Goal: Transaction & Acquisition: Purchase product/service

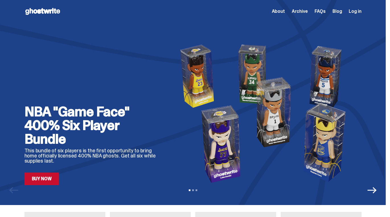
click at [307, 14] on span "Archive" at bounding box center [299, 11] width 16 height 5
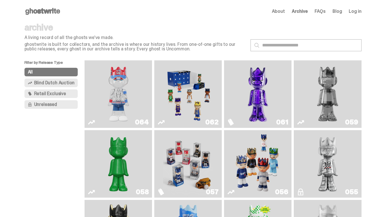
scroll to position [32, 0]
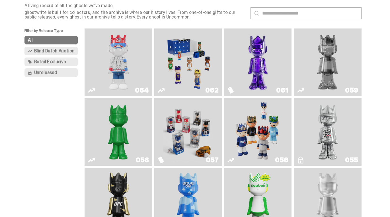
click at [194, 65] on img "Game Face (2025)" at bounding box center [188, 62] width 50 height 63
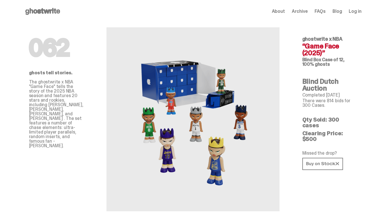
click at [305, 38] on span "ghostwrite x NBA" at bounding box center [322, 39] width 40 height 7
drag, startPoint x: 305, startPoint y: 38, endPoint x: 308, endPoint y: 39, distance: 3.2
click at [308, 39] on span "ghostwrite x NBA" at bounding box center [322, 39] width 40 height 7
drag, startPoint x: 321, startPoint y: 64, endPoint x: 304, endPoint y: 36, distance: 33.2
click at [304, 36] on div "ghostwrite x NBA “Game Face (2025)” Blind Box Case of 12, 100% ghosts" at bounding box center [329, 51] width 55 height 30
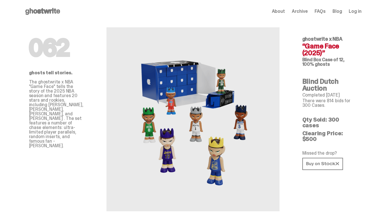
copy div "ghostwrite x NBA “Game Face (2025)” Blind Box Case of 12, 100% ghosts"
